Goal: Task Accomplishment & Management: Use online tool/utility

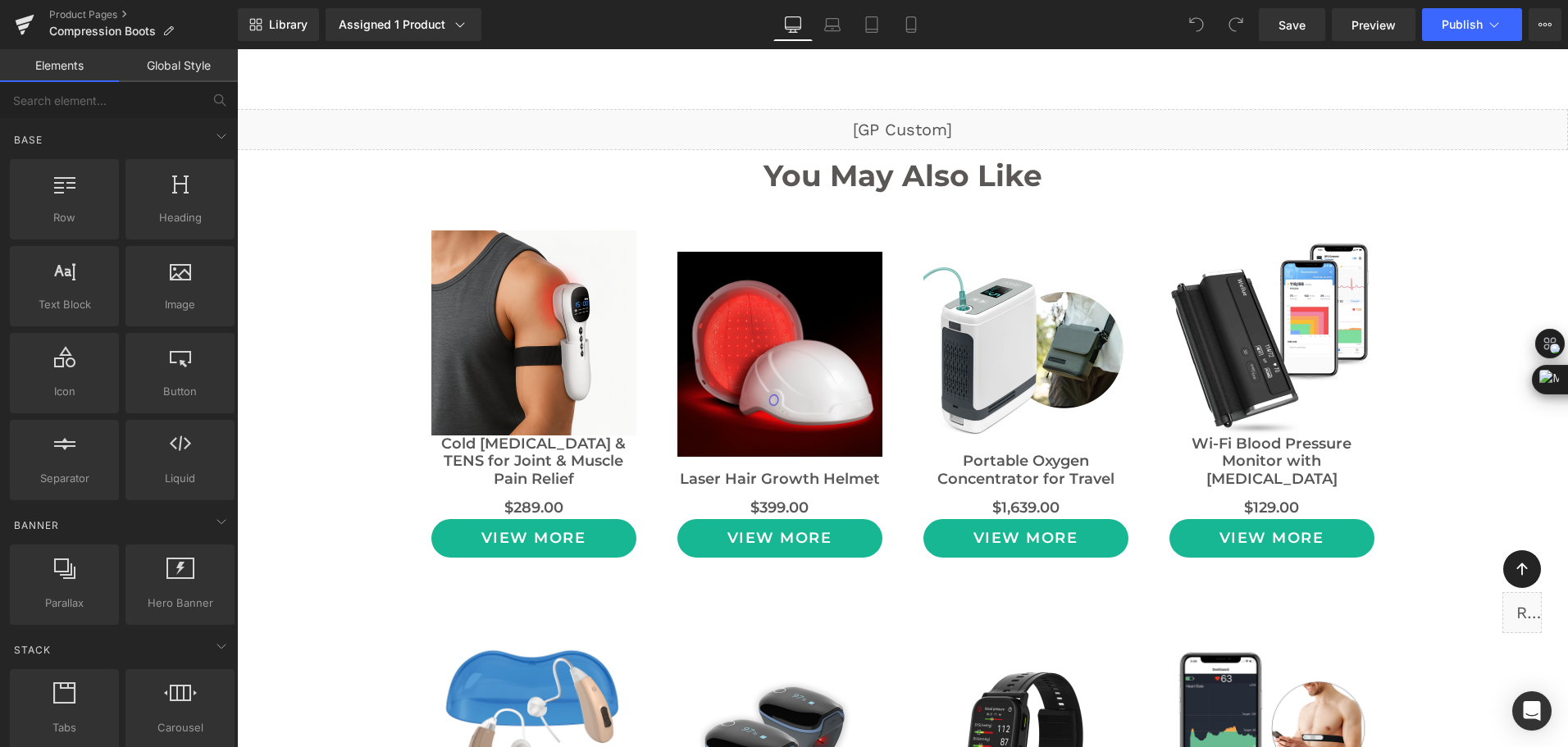
scroll to position [13284, 0]
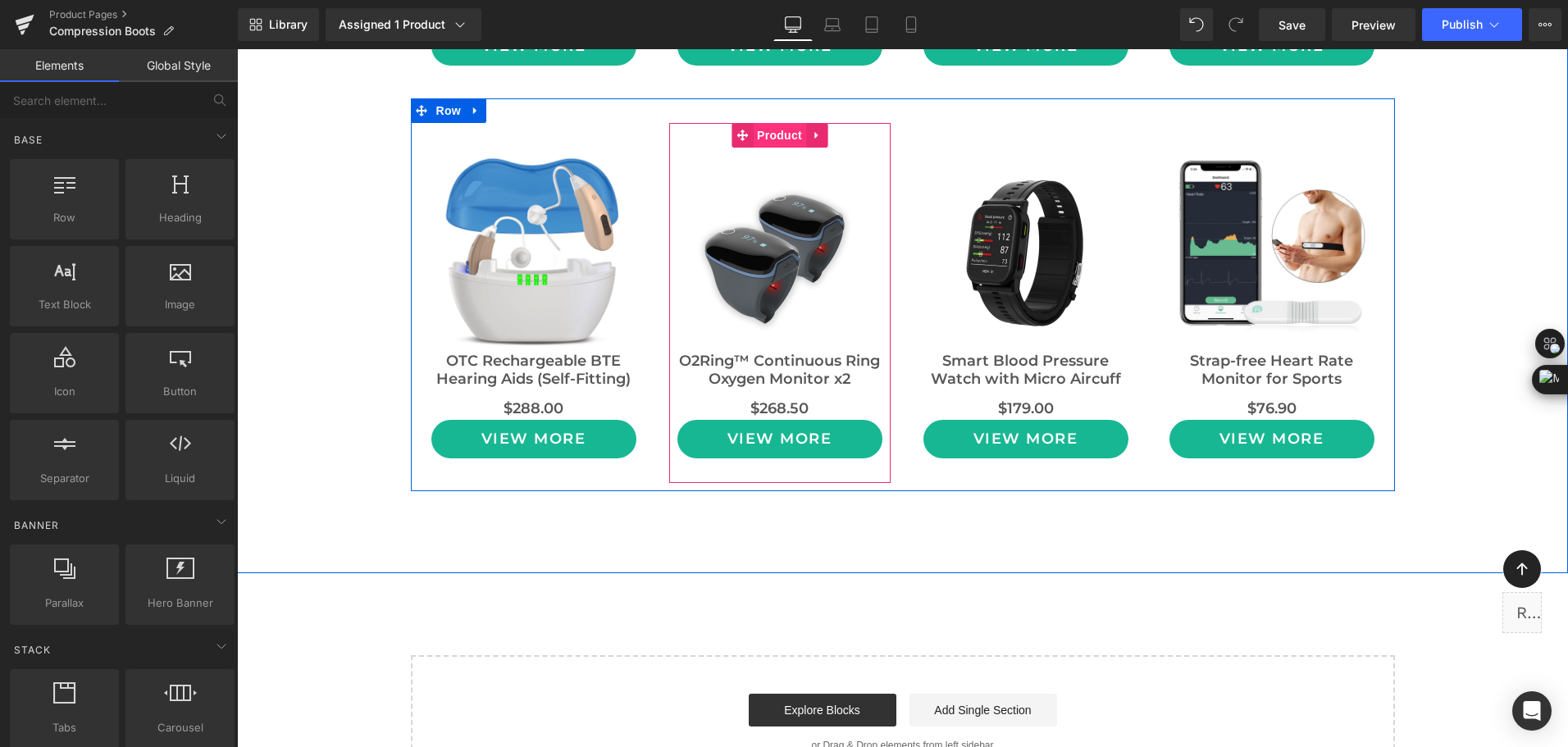
click at [769, 140] on span "Product" at bounding box center [779, 135] width 53 height 25
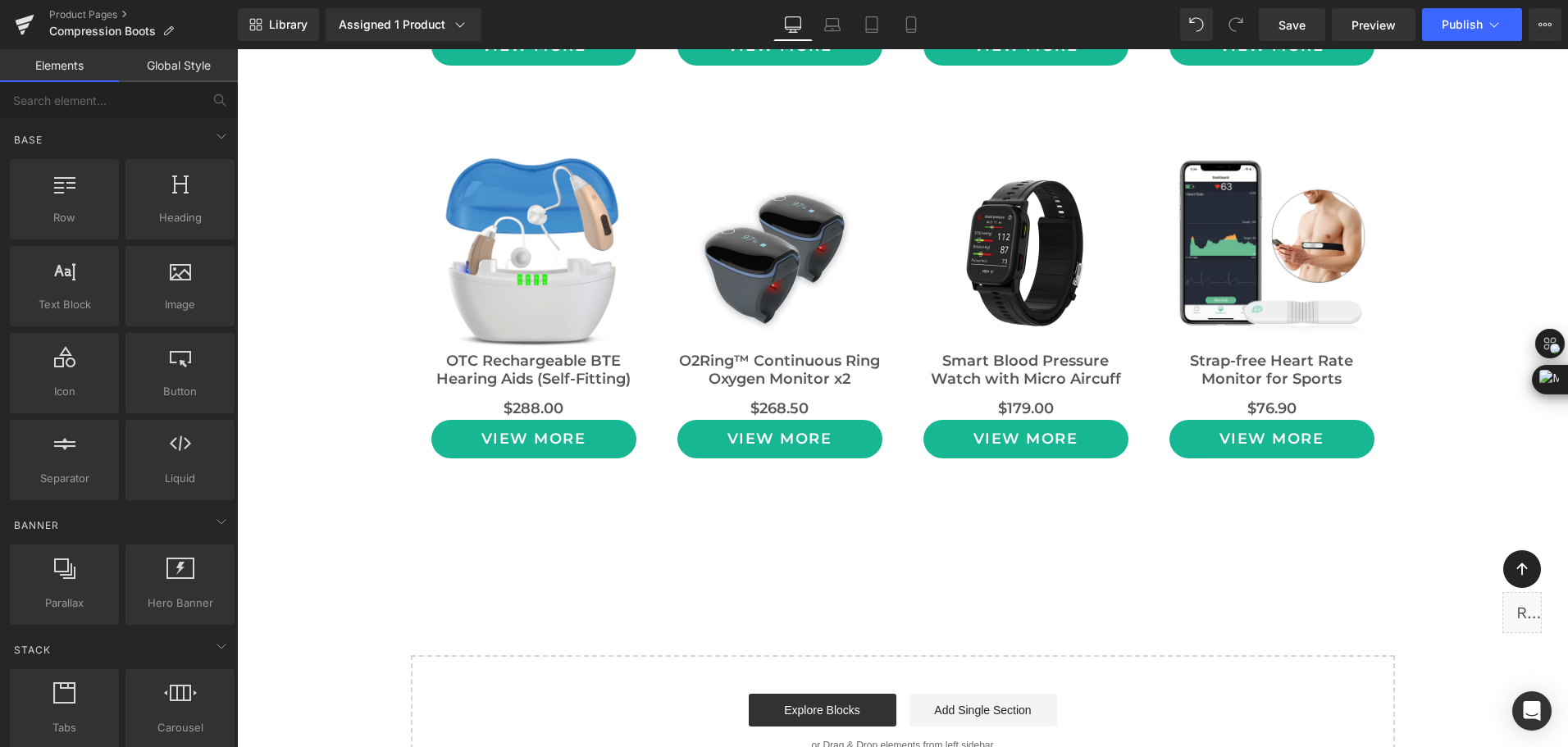
drag, startPoint x: 962, startPoint y: 606, endPoint x: 962, endPoint y: 595, distance: 11.0
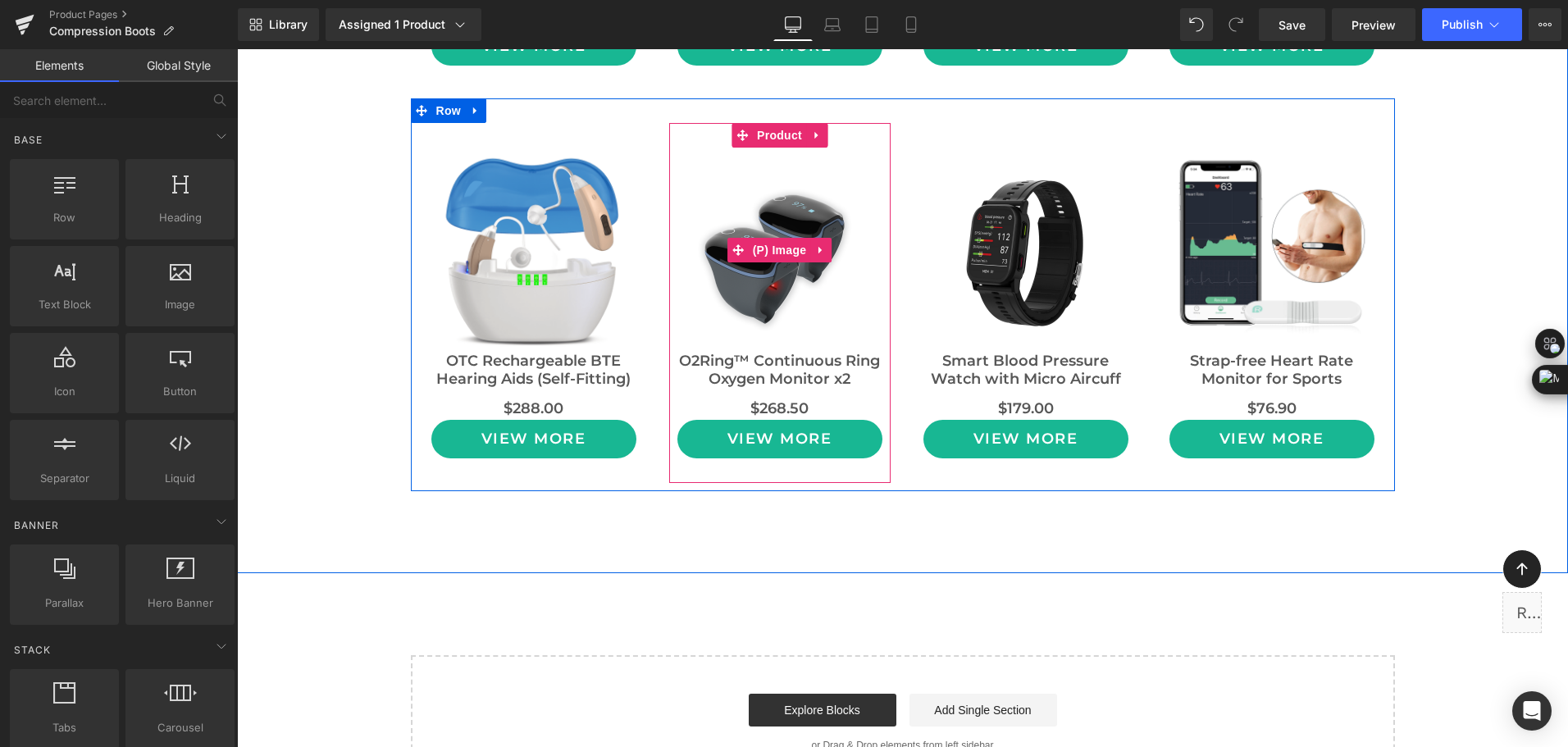
click at [766, 150] on img at bounding box center [780, 250] width 205 height 205
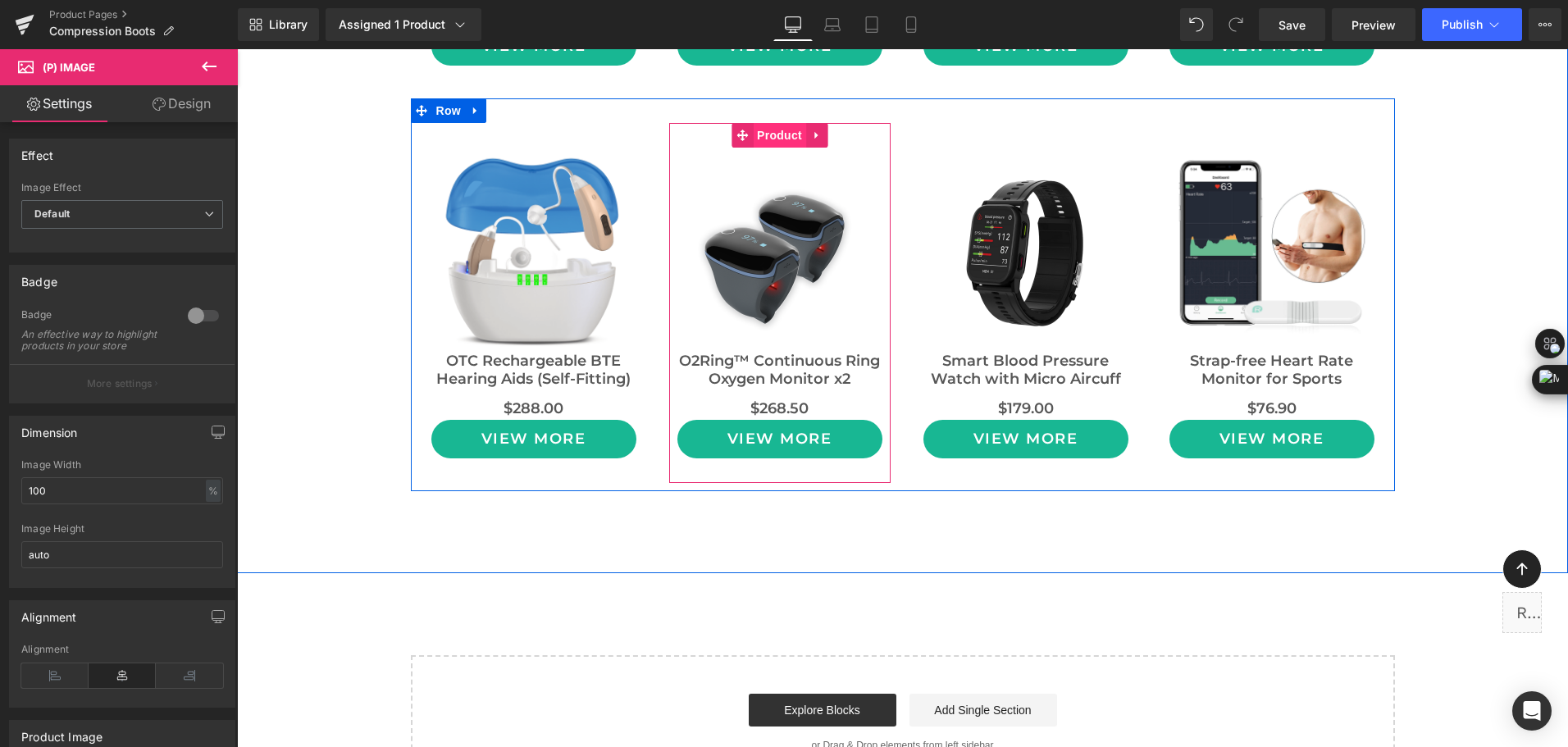
click at [774, 135] on span "Product" at bounding box center [779, 135] width 53 height 25
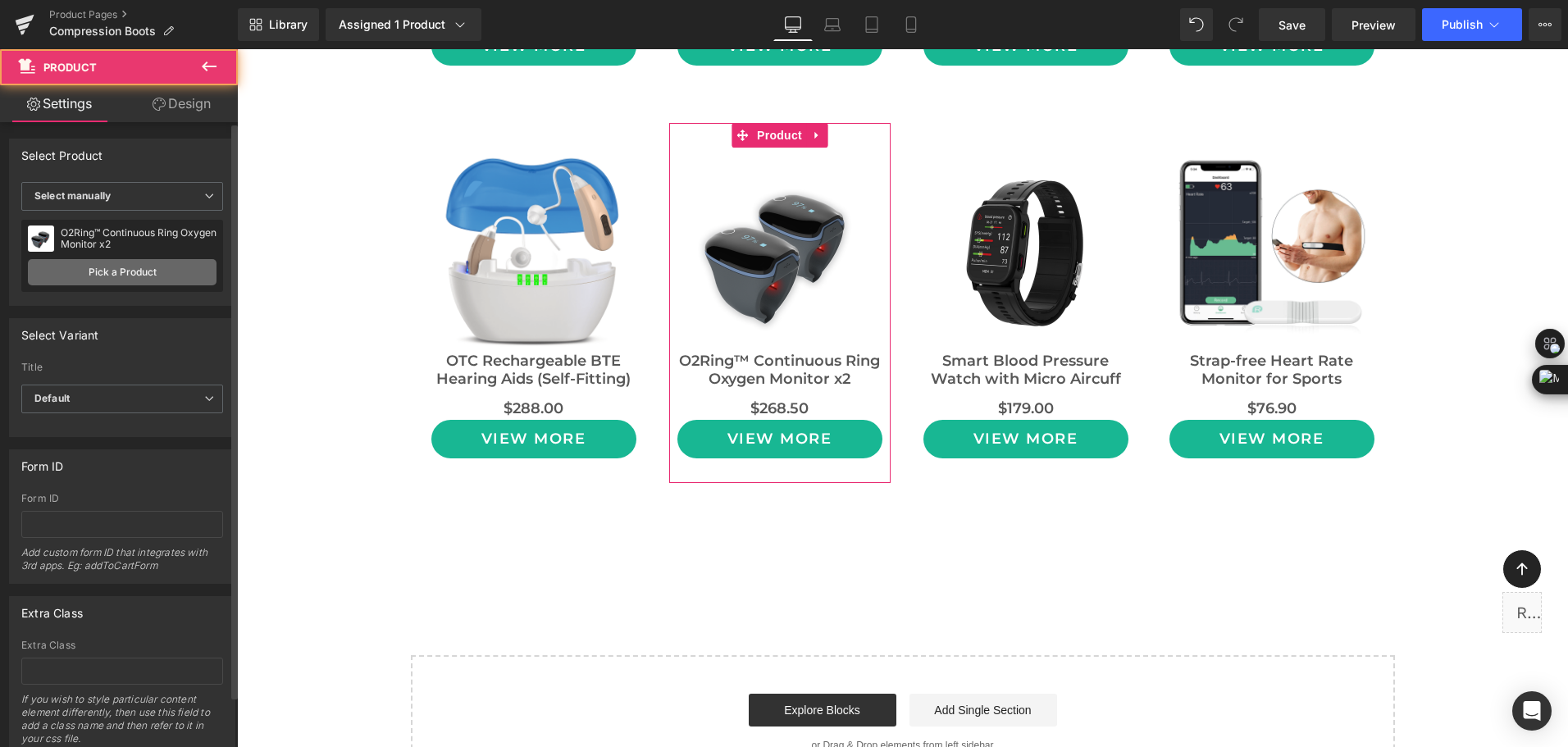
click at [88, 272] on link "Pick a Product" at bounding box center [122, 273] width 188 height 27
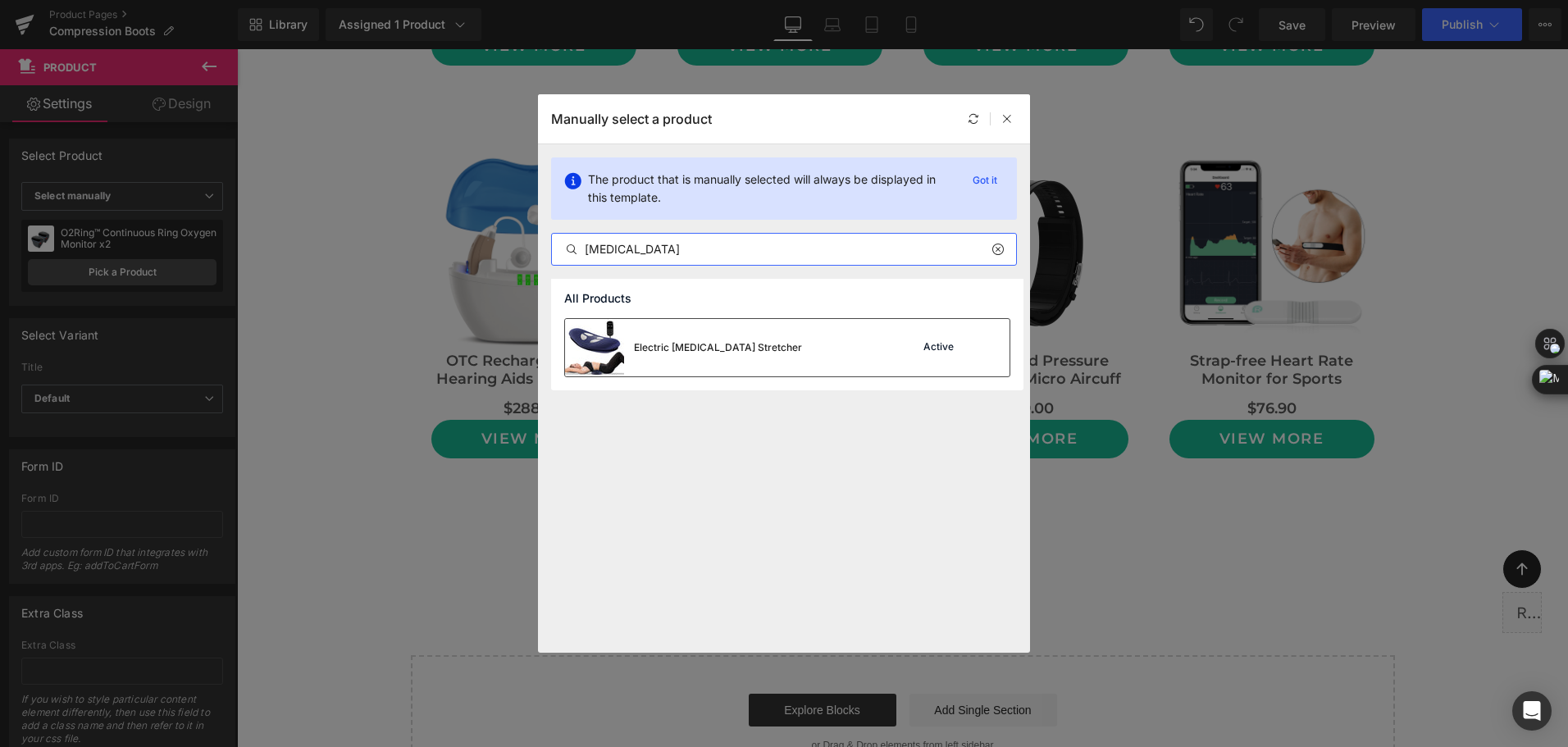
type input "lumbar"
click at [695, 354] on div "Electric [MEDICAL_DATA] Stretcher" at bounding box center [717, 348] width 168 height 15
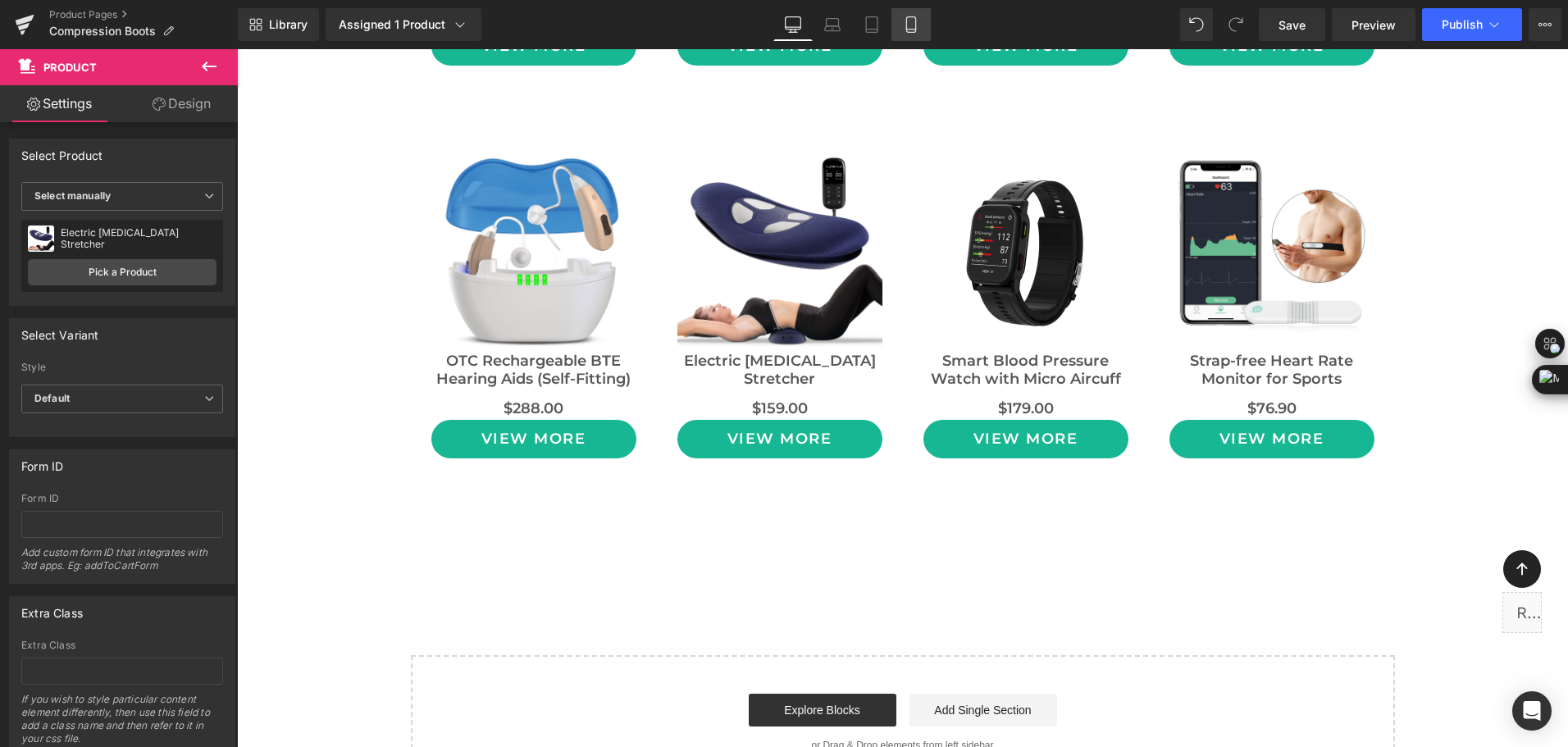
click at [912, 14] on link "Mobile" at bounding box center [910, 25] width 39 height 33
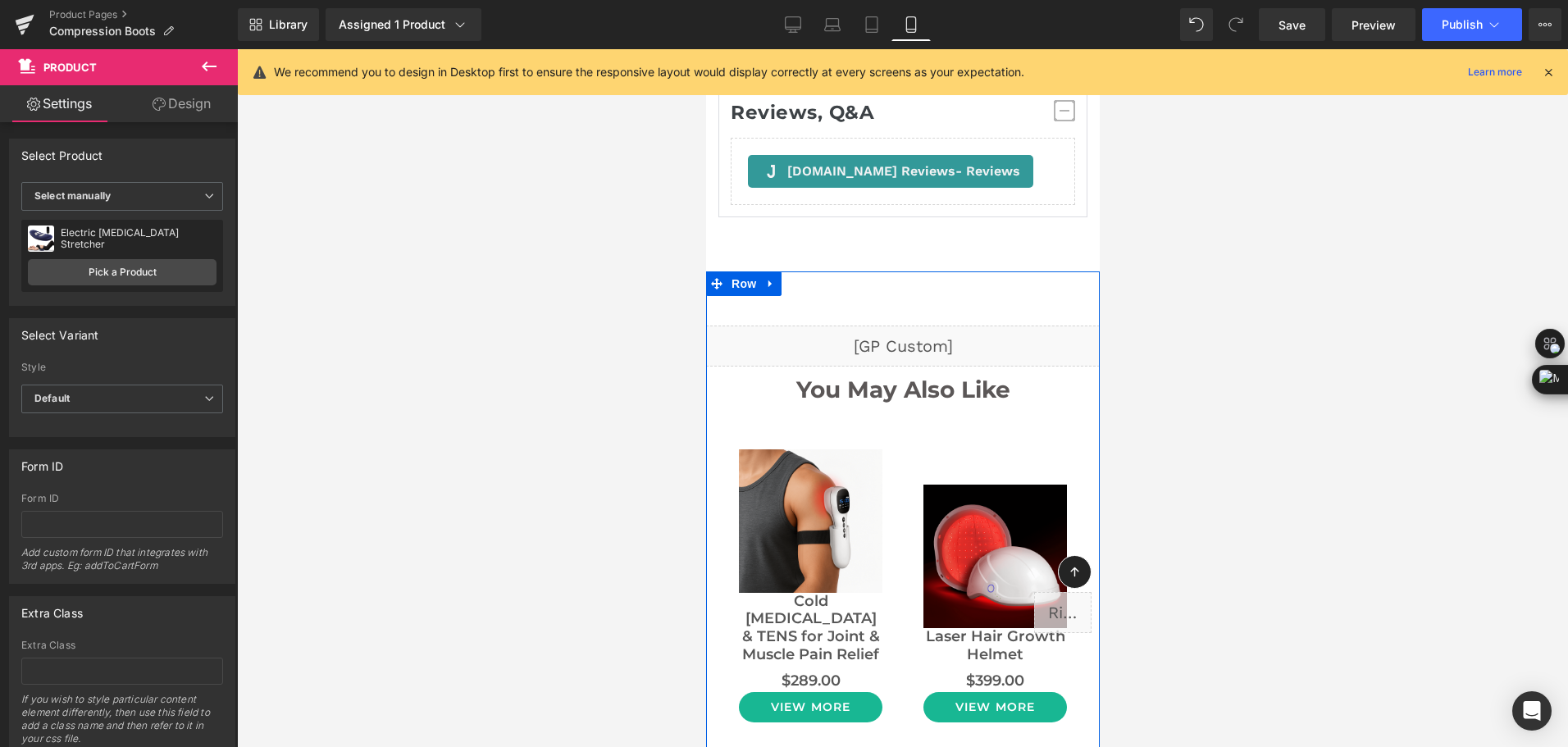
scroll to position [13135, 0]
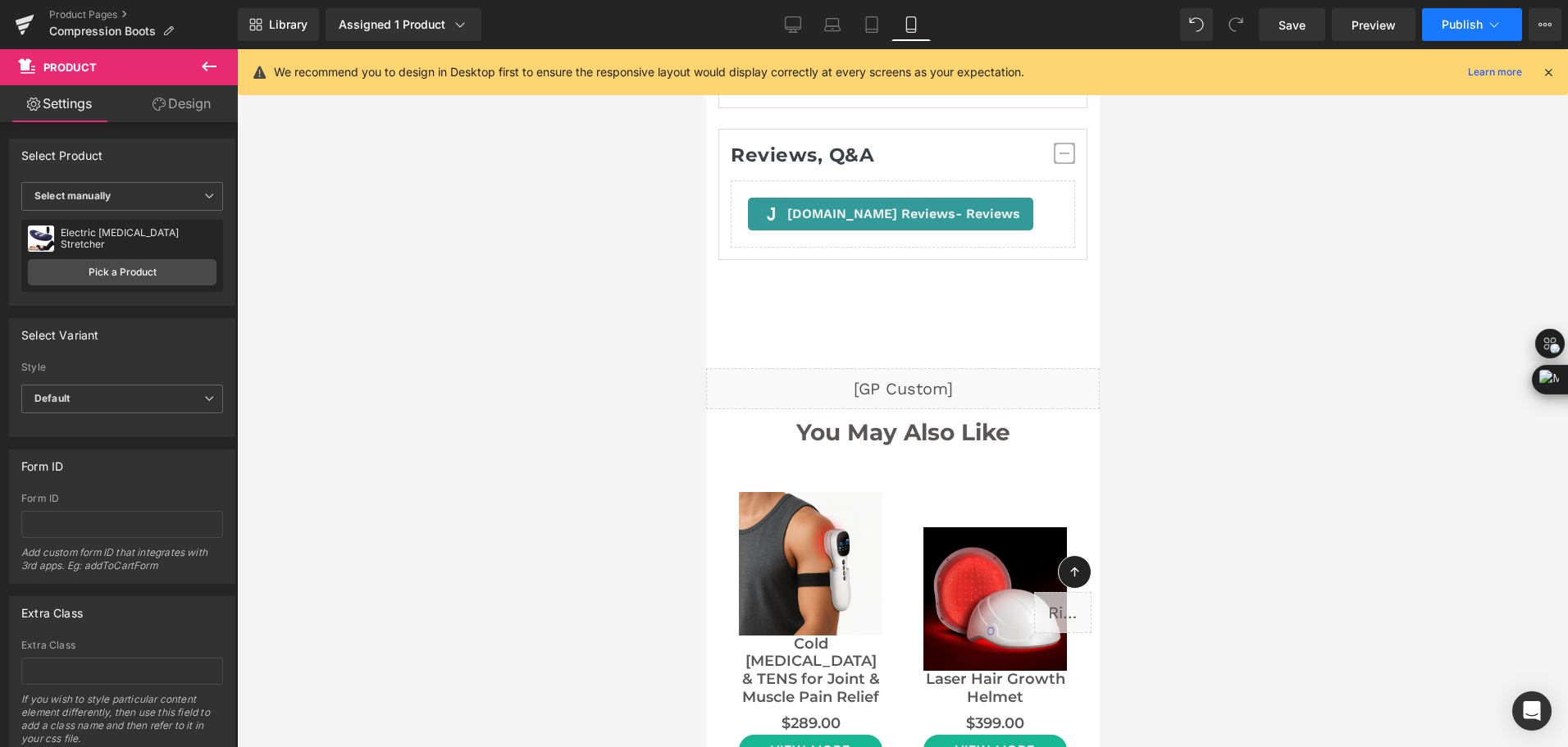
click at [1492, 33] on button "Publish" at bounding box center [1471, 25] width 100 height 33
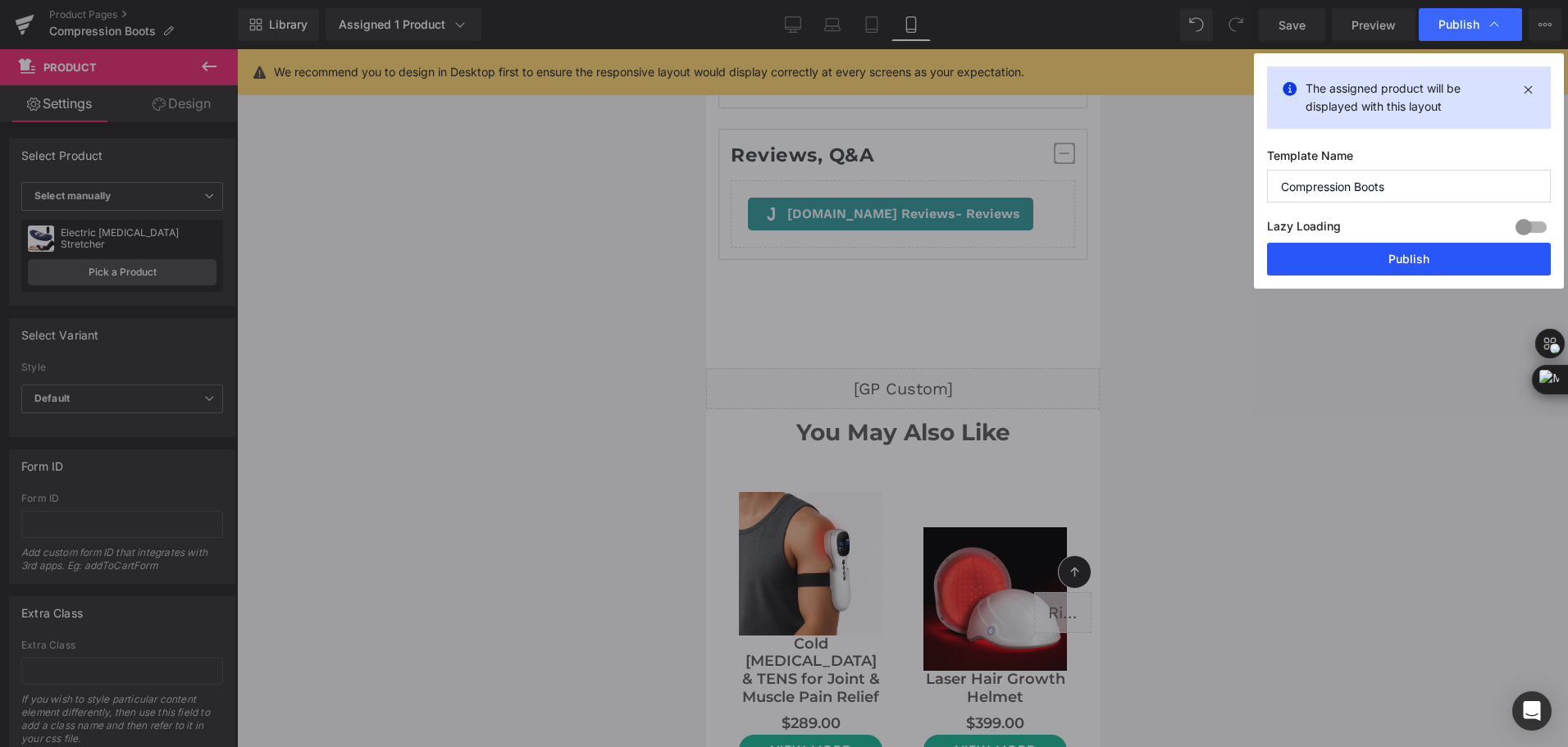
click at [1468, 250] on button "Publish" at bounding box center [1408, 259] width 284 height 33
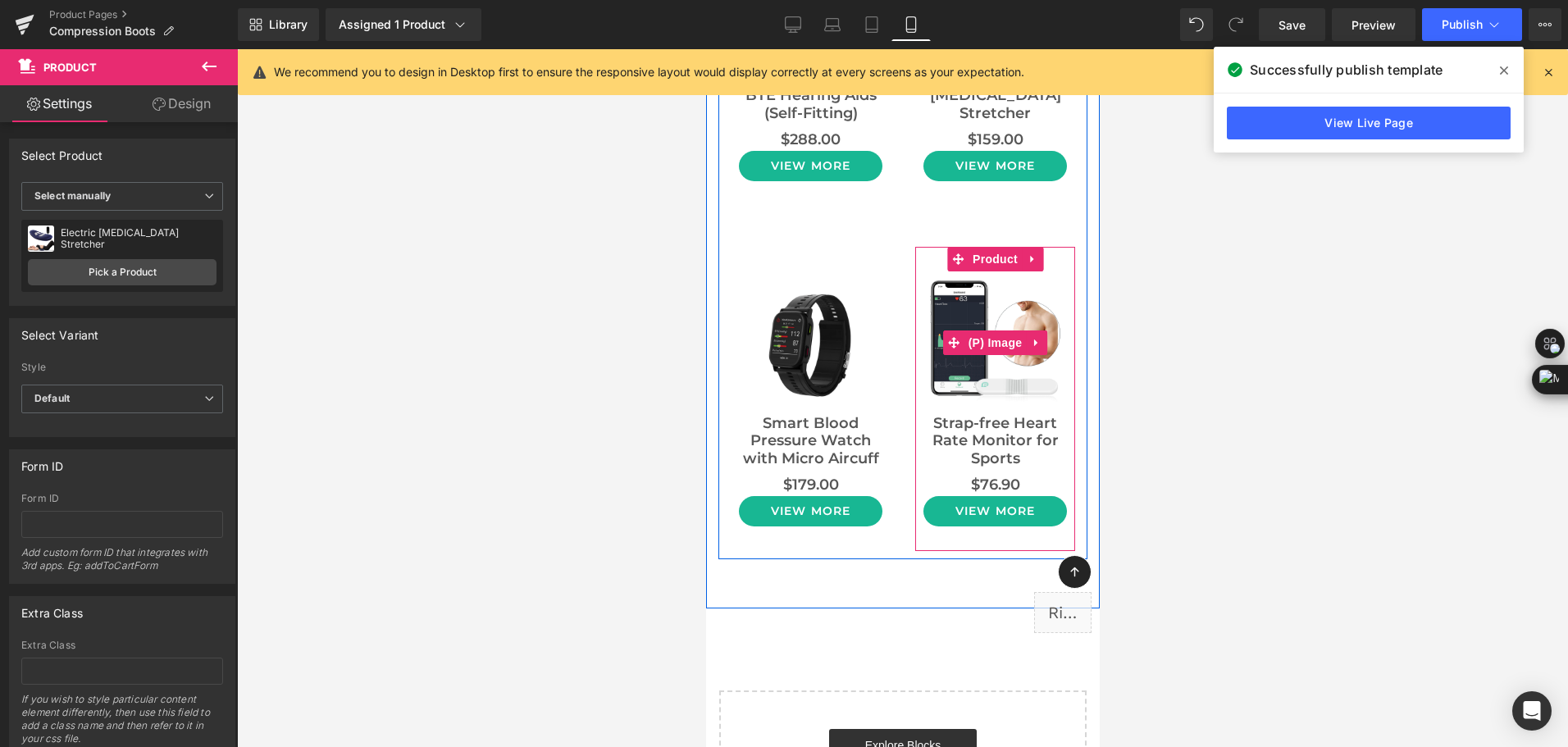
scroll to position [14448, 0]
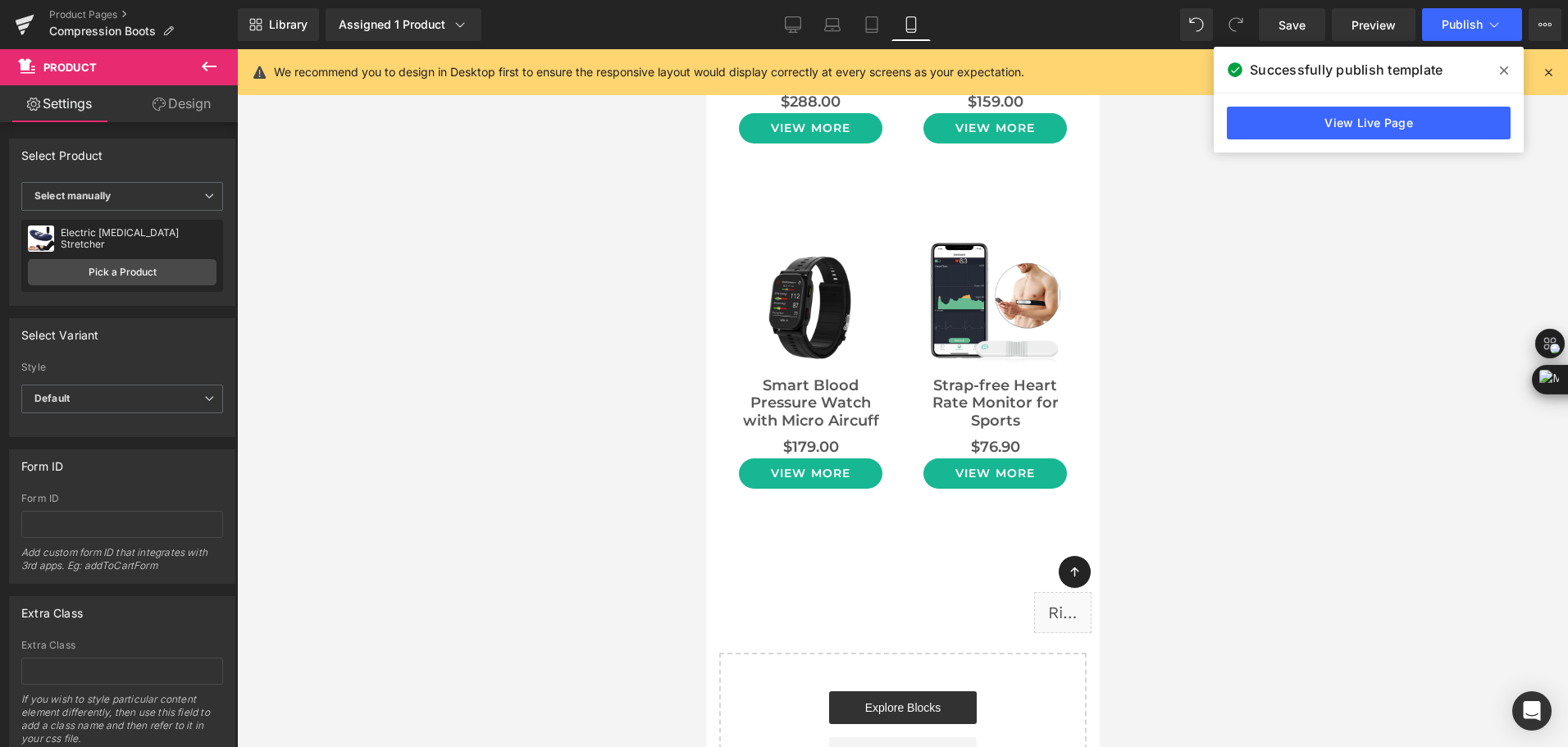
click at [672, 15] on div "Library Assigned 1 Product Product Preview Compression Recovery Boots Manage as…" at bounding box center [902, 25] width 1329 height 33
click at [613, 641] on div at bounding box center [902, 398] width 1330 height 698
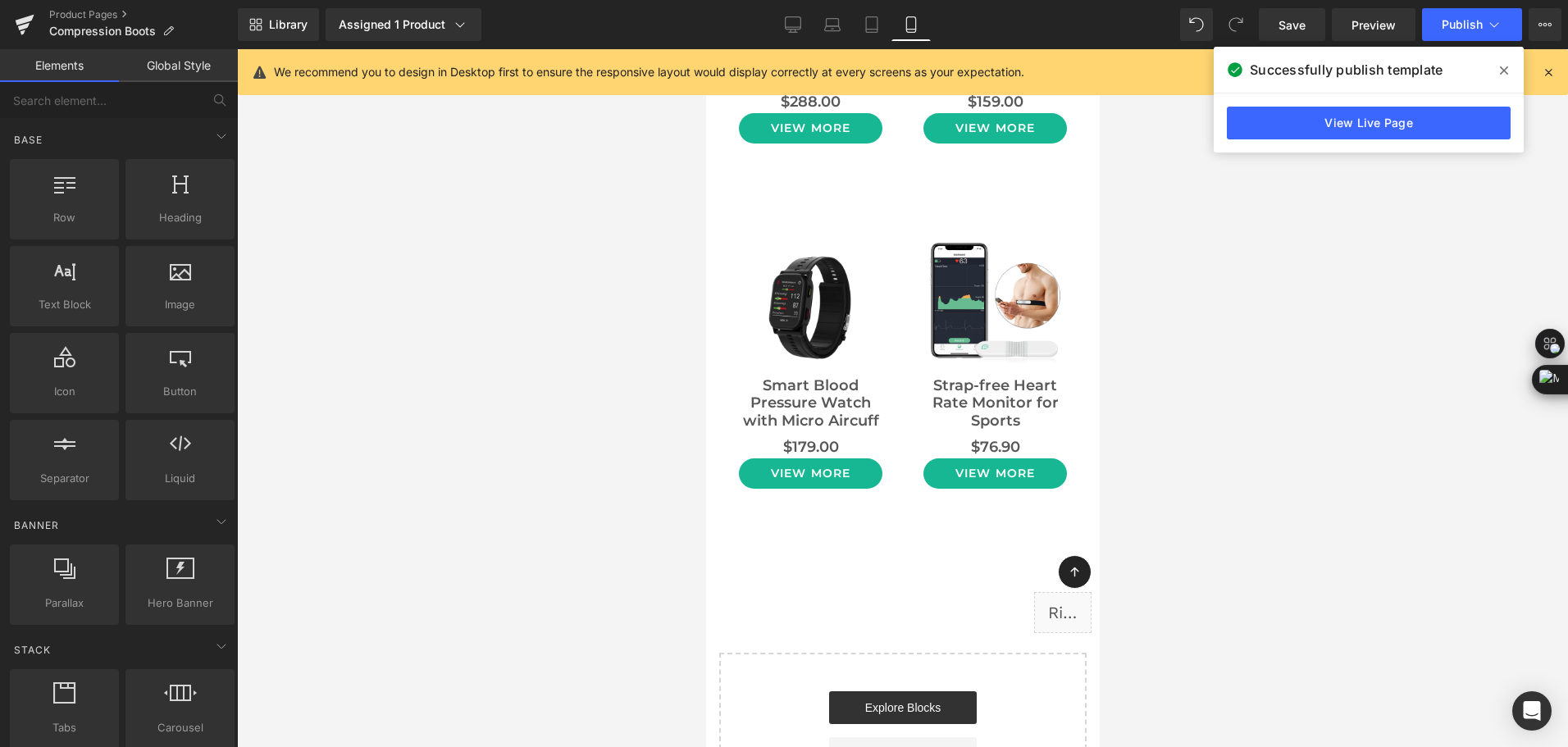
click at [620, 21] on div "Library Assigned 1 Product Product Preview Compression Recovery Boots Manage as…" at bounding box center [902, 25] width 1329 height 33
